Goal: Task Accomplishment & Management: Use online tool/utility

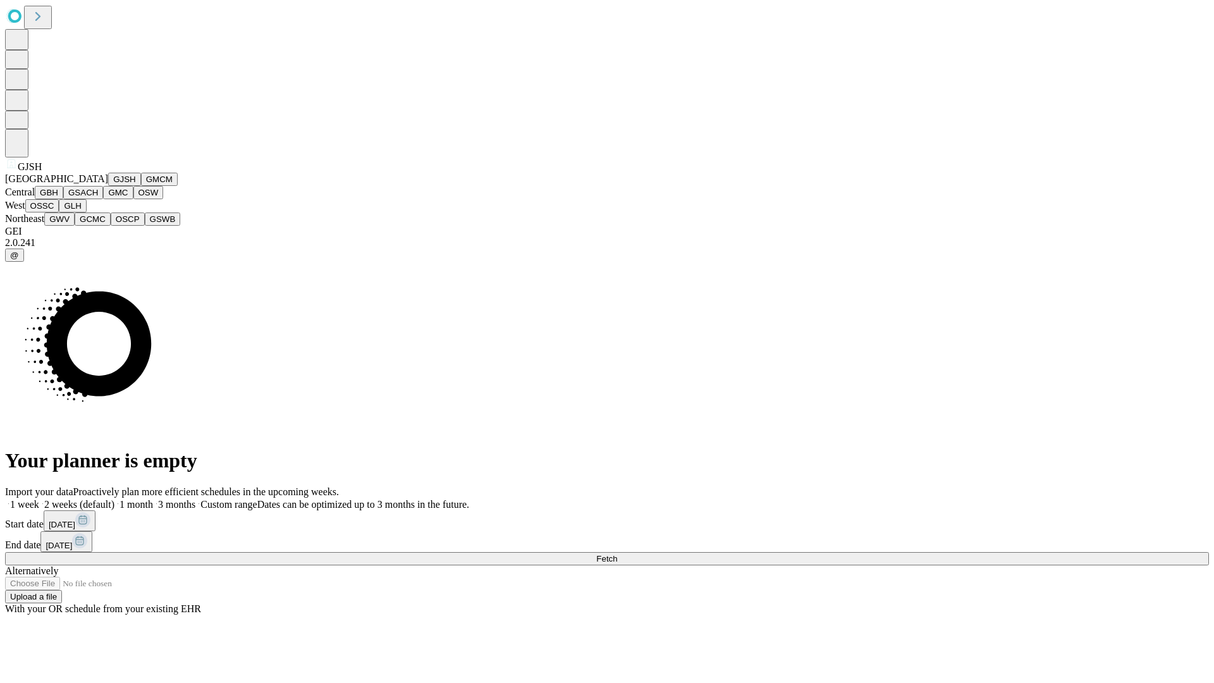
click at [108, 186] on button "GJSH" at bounding box center [124, 179] width 33 height 13
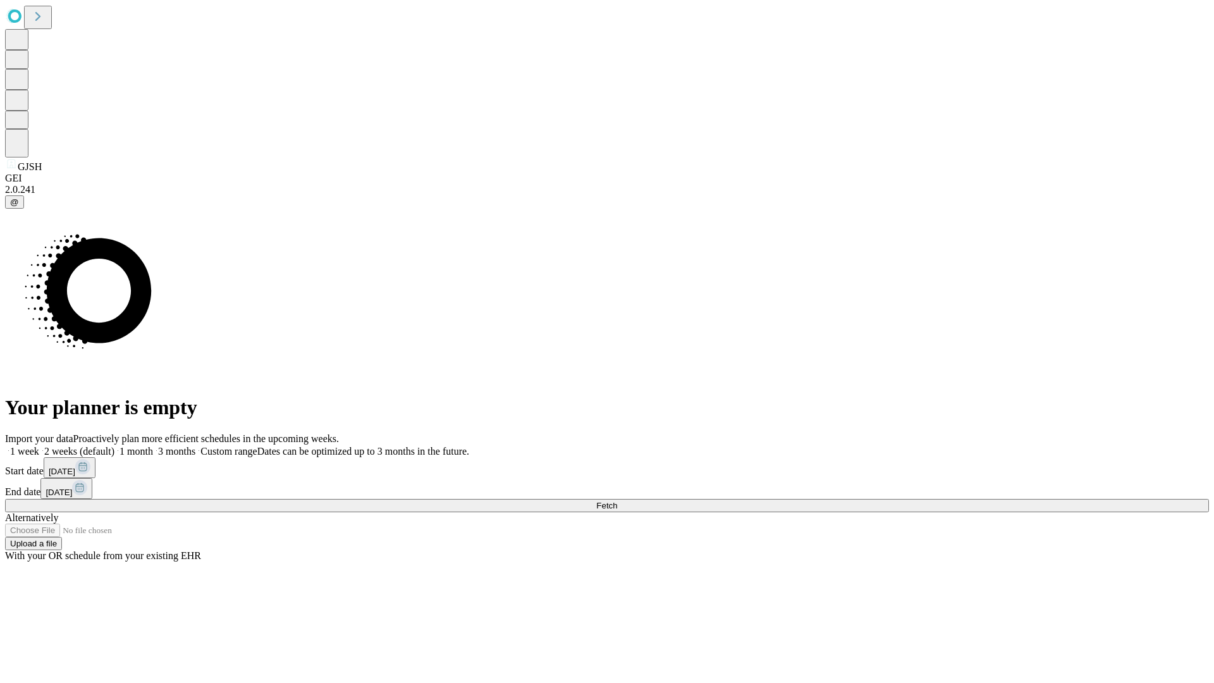
click at [153, 446] on label "1 month" at bounding box center [133, 451] width 39 height 11
click at [617, 501] on span "Fetch" at bounding box center [606, 505] width 21 height 9
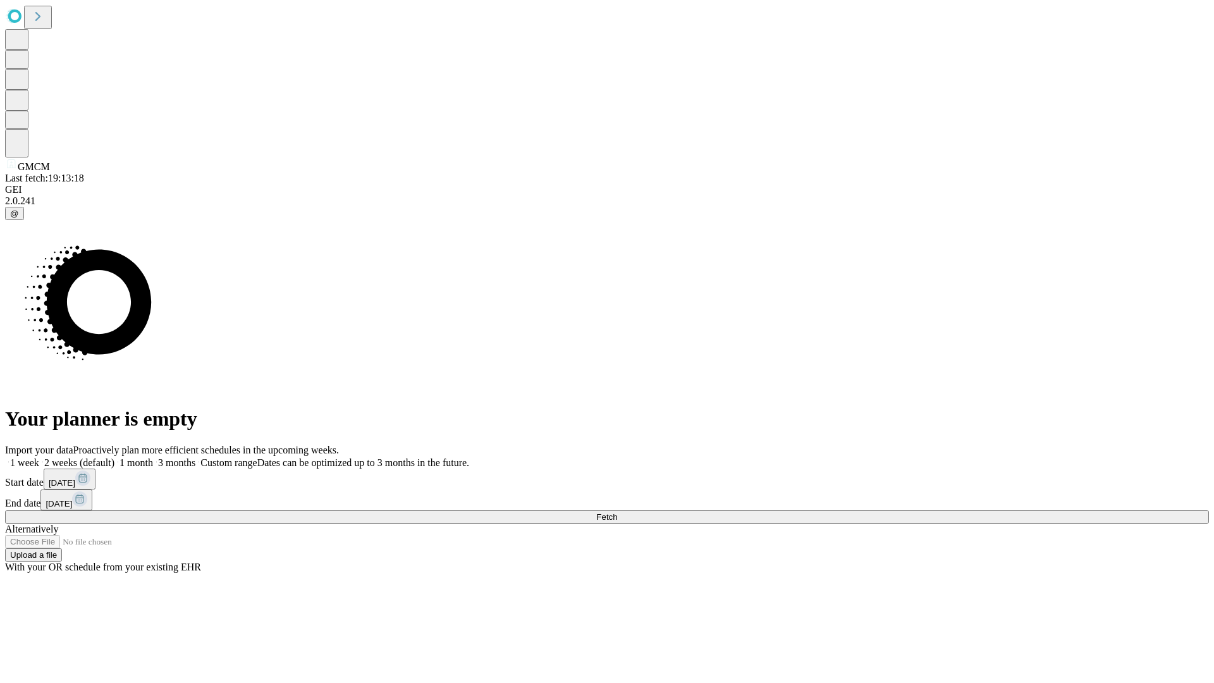
click at [153, 457] on label "1 month" at bounding box center [133, 462] width 39 height 11
click at [617, 512] on span "Fetch" at bounding box center [606, 516] width 21 height 9
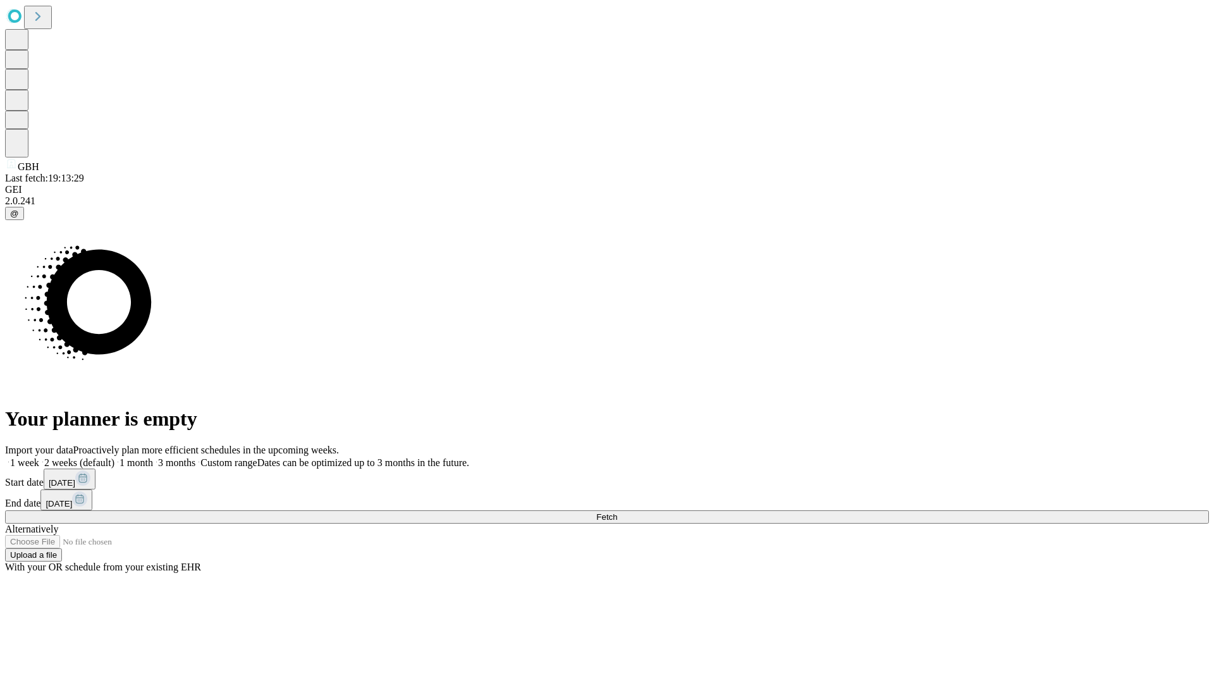
click at [153, 457] on label "1 month" at bounding box center [133, 462] width 39 height 11
click at [617, 512] on span "Fetch" at bounding box center [606, 516] width 21 height 9
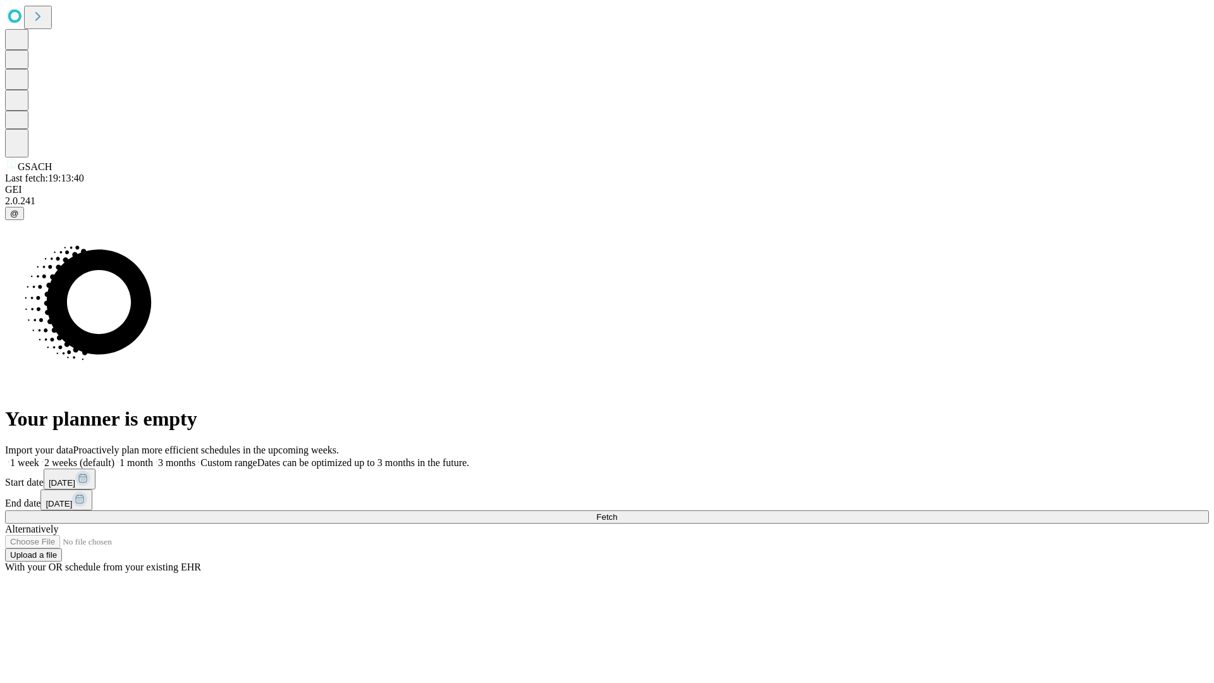
click at [153, 457] on label "1 month" at bounding box center [133, 462] width 39 height 11
click at [617, 512] on span "Fetch" at bounding box center [606, 516] width 21 height 9
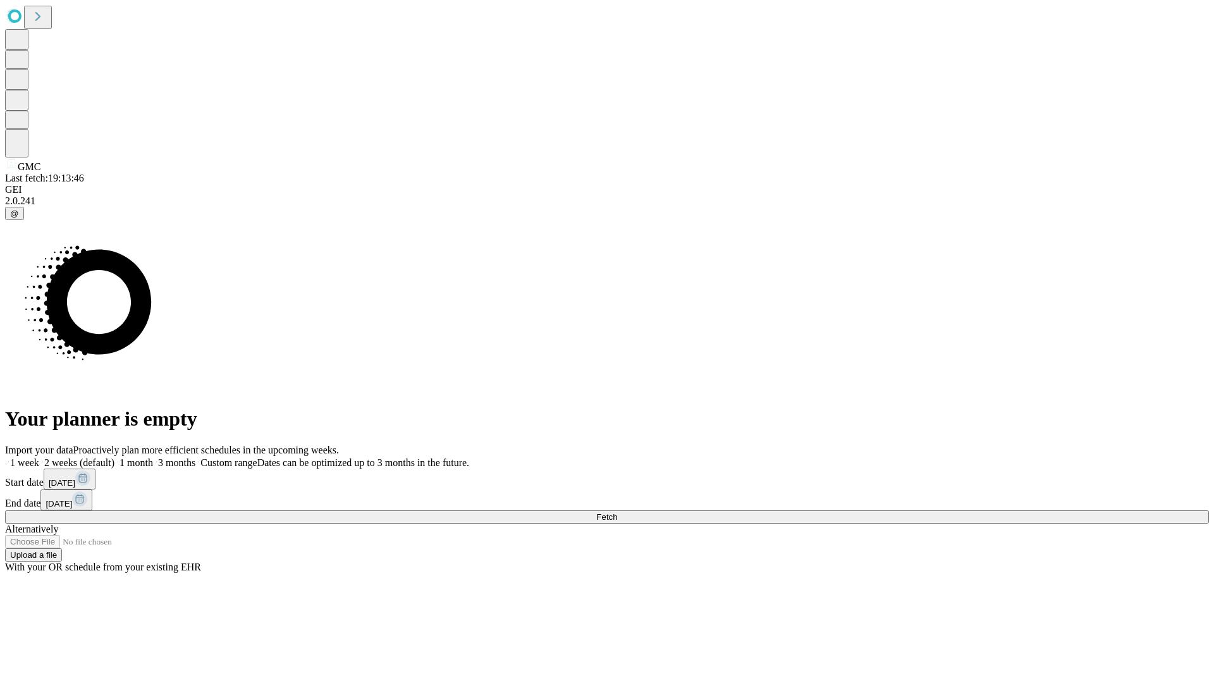
click at [153, 457] on label "1 month" at bounding box center [133, 462] width 39 height 11
click at [617, 512] on span "Fetch" at bounding box center [606, 516] width 21 height 9
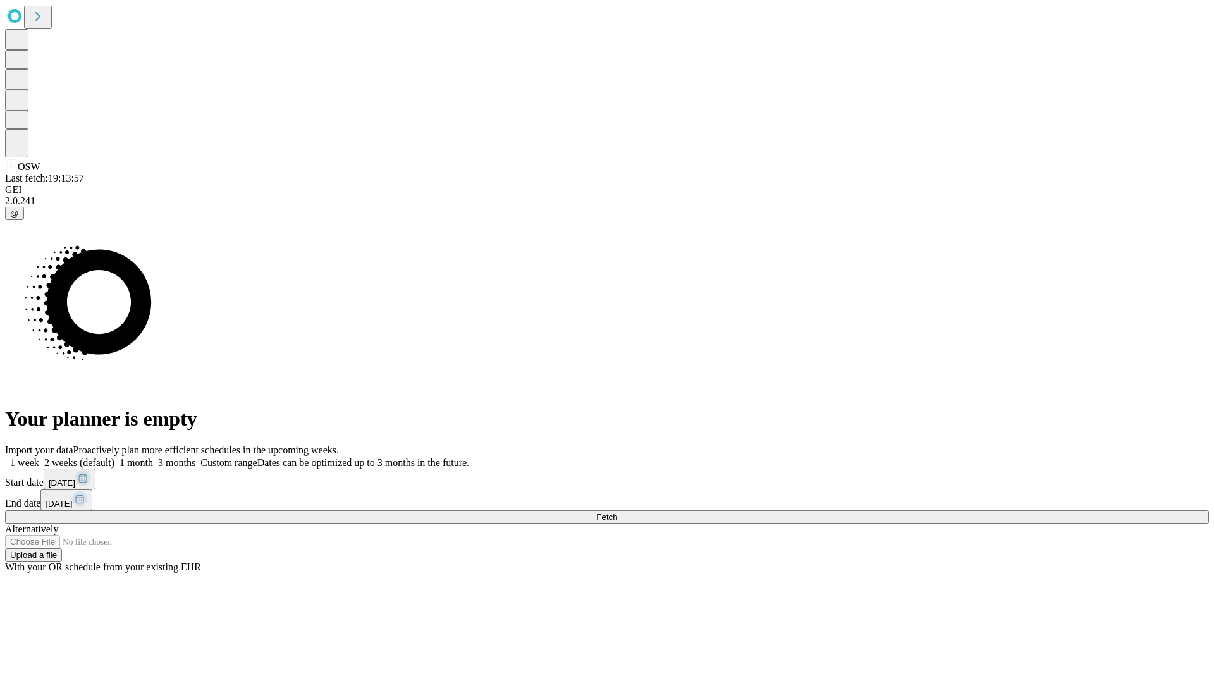
click at [153, 457] on label "1 month" at bounding box center [133, 462] width 39 height 11
click at [617, 512] on span "Fetch" at bounding box center [606, 516] width 21 height 9
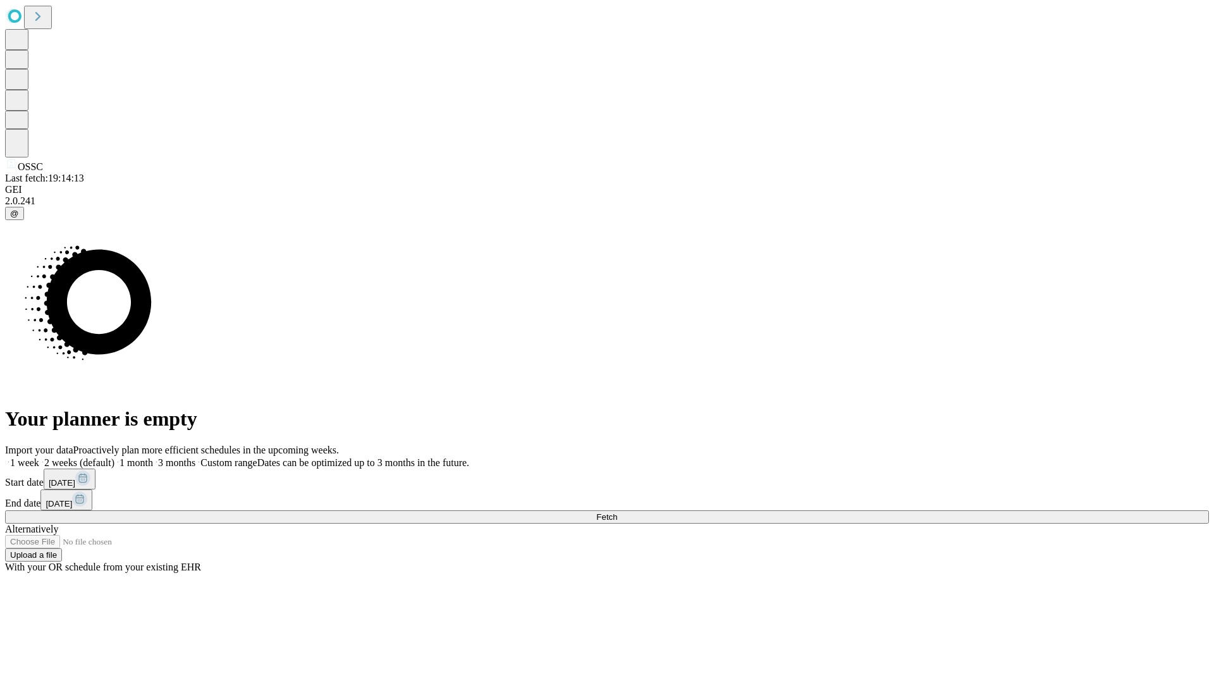
click at [617, 512] on span "Fetch" at bounding box center [606, 516] width 21 height 9
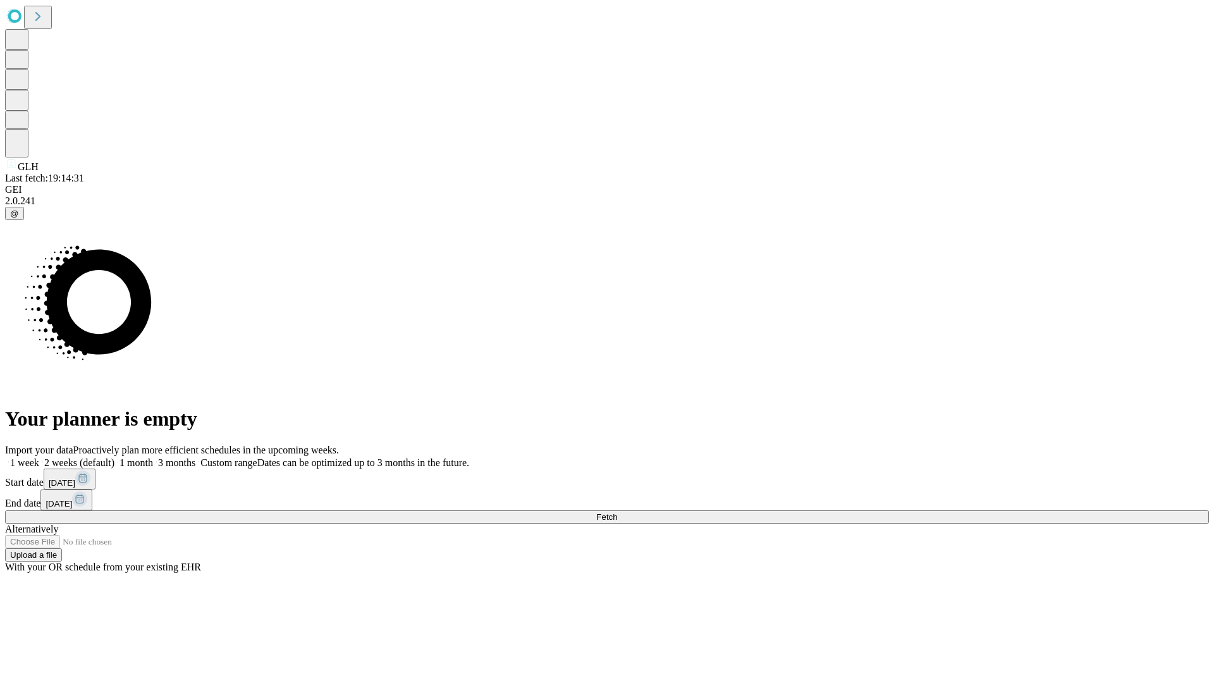
click at [153, 457] on label "1 month" at bounding box center [133, 462] width 39 height 11
click at [617, 512] on span "Fetch" at bounding box center [606, 516] width 21 height 9
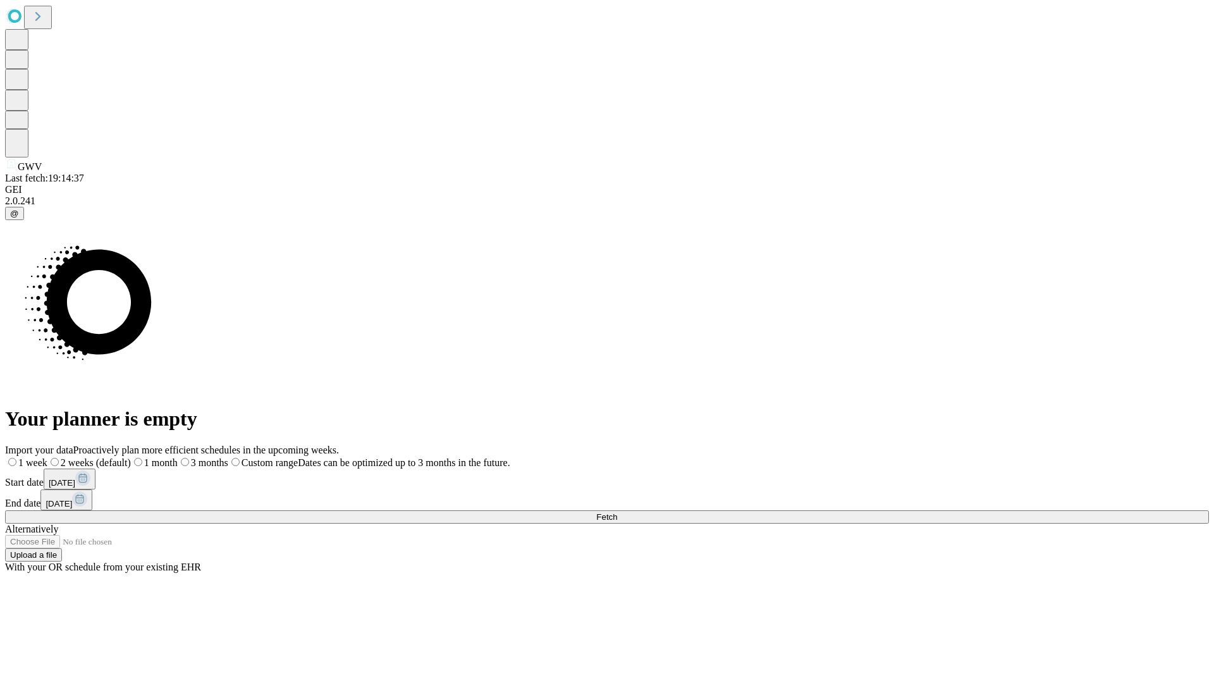
click at [178, 457] on label "1 month" at bounding box center [154, 462] width 47 height 11
click at [617, 512] on span "Fetch" at bounding box center [606, 516] width 21 height 9
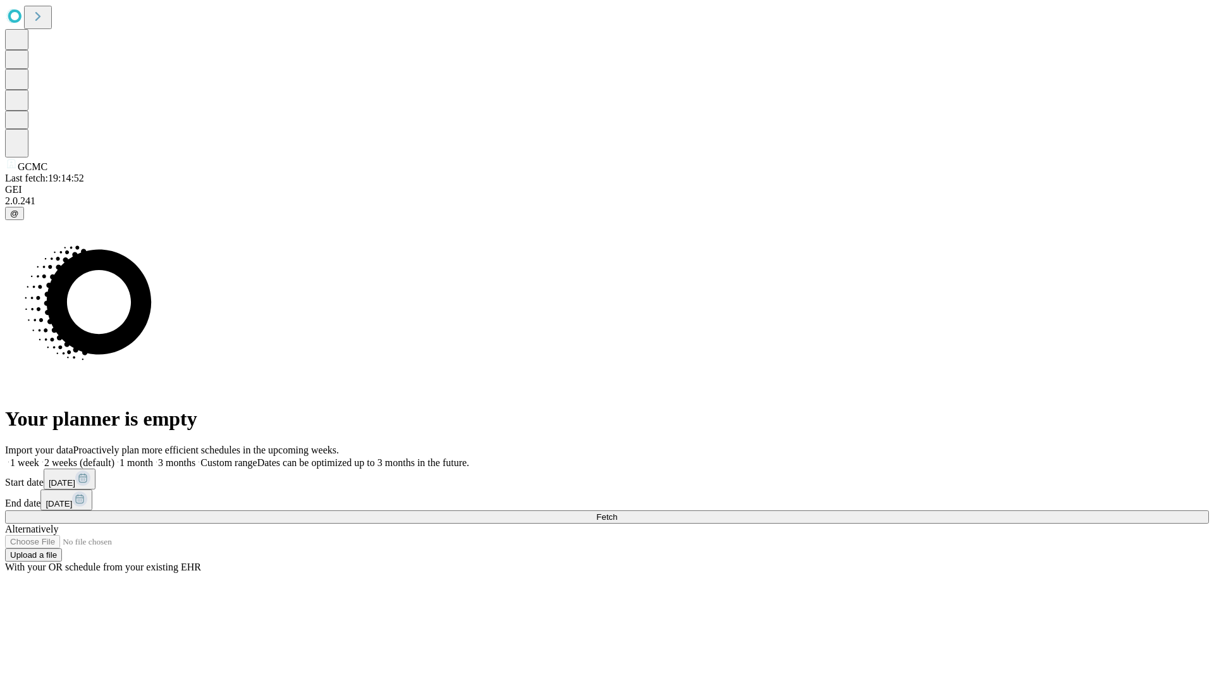
click at [153, 457] on label "1 month" at bounding box center [133, 462] width 39 height 11
click at [617, 512] on span "Fetch" at bounding box center [606, 516] width 21 height 9
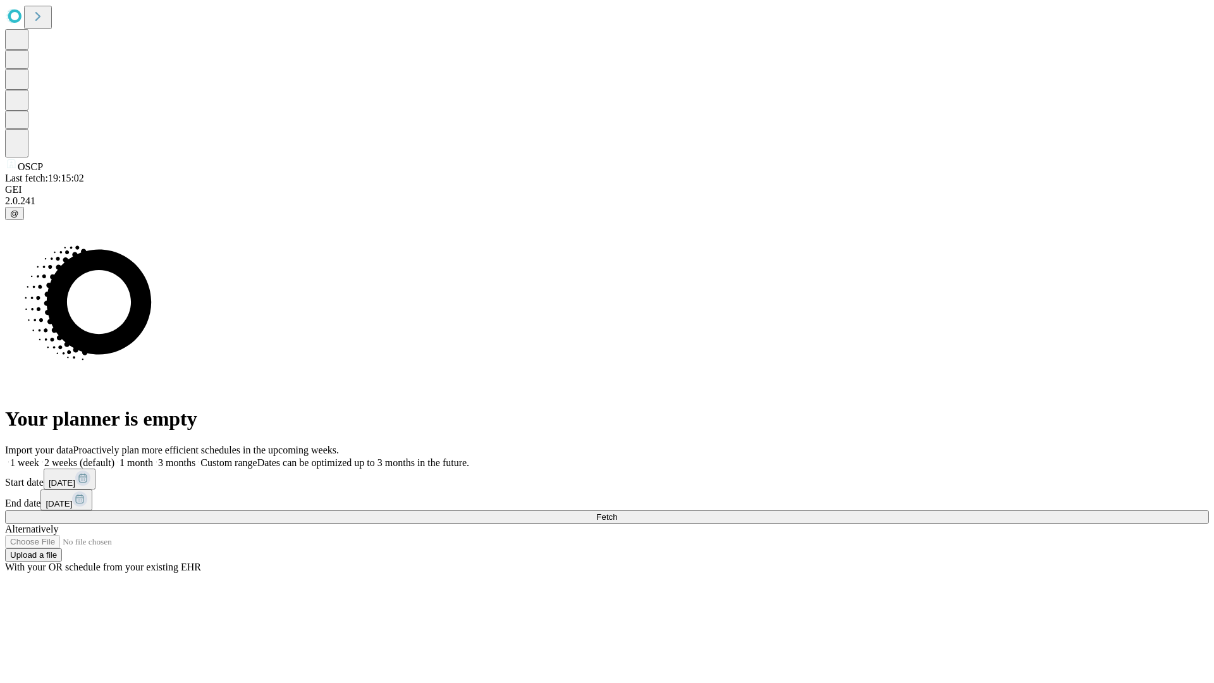
click at [617, 512] on span "Fetch" at bounding box center [606, 516] width 21 height 9
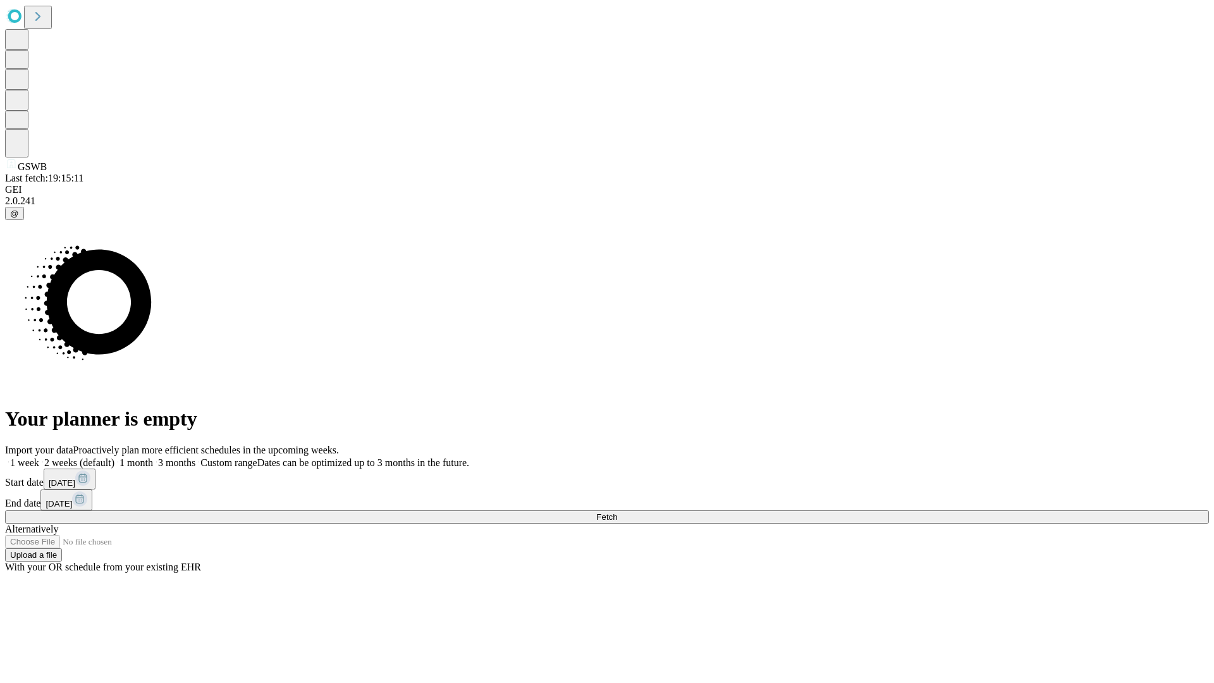
click at [153, 457] on label "1 month" at bounding box center [133, 462] width 39 height 11
click at [617, 512] on span "Fetch" at bounding box center [606, 516] width 21 height 9
